Goal: Entertainment & Leisure: Browse casually

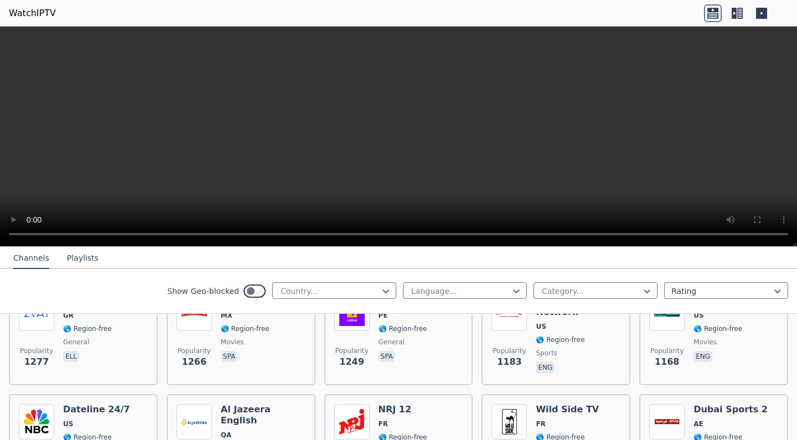
scroll to position [1124, 0]
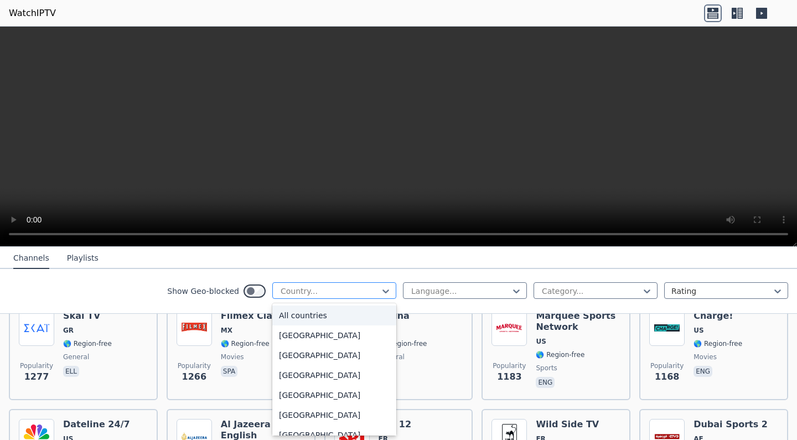
click at [352, 283] on div "Country..." at bounding box center [334, 290] width 124 height 17
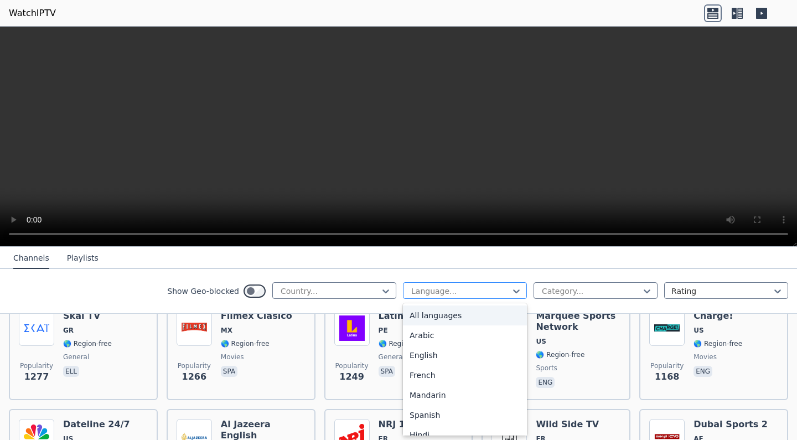
click at [422, 289] on div "Language..." at bounding box center [460, 290] width 98 height 11
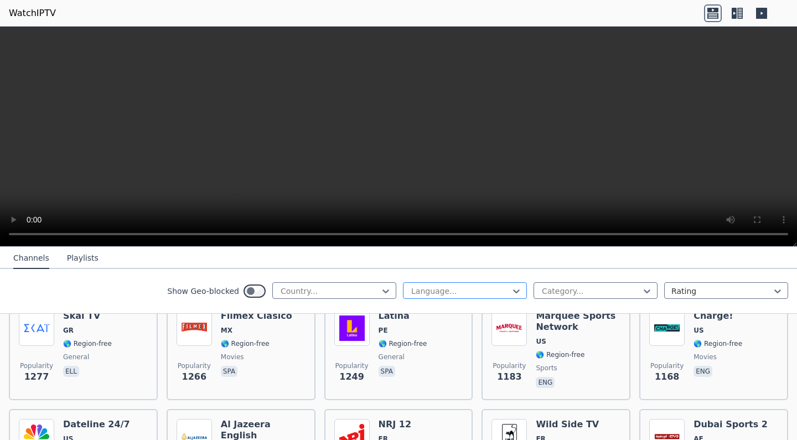
click at [422, 289] on div "Language..." at bounding box center [460, 290] width 98 height 11
click at [513, 297] on div "Language..." at bounding box center [465, 290] width 124 height 17
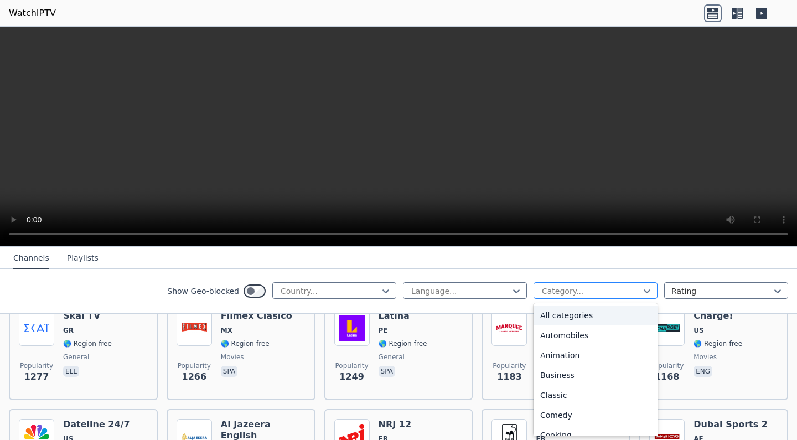
click at [555, 295] on div at bounding box center [590, 290] width 101 height 11
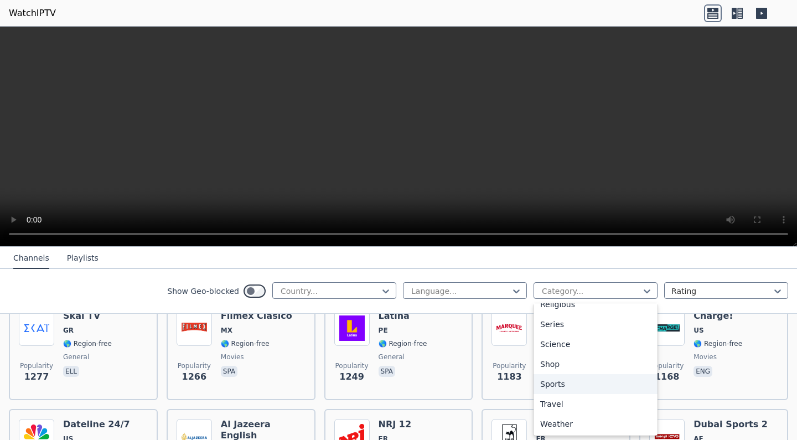
click at [560, 387] on div "Sports" at bounding box center [595, 384] width 124 height 20
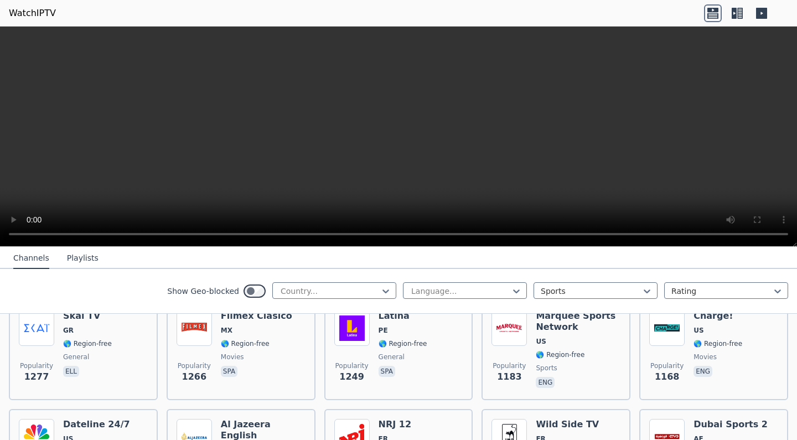
click at [84, 266] on button "Playlists" at bounding box center [83, 258] width 32 height 21
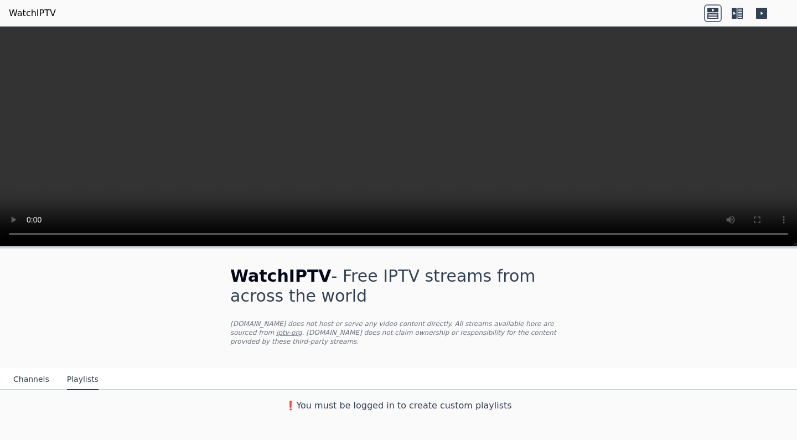
scroll to position [0, 0]
click at [43, 383] on button "Channels" at bounding box center [31, 379] width 36 height 21
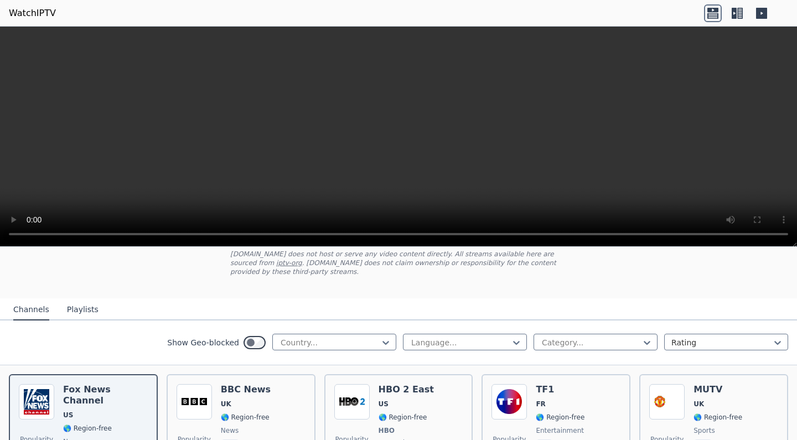
scroll to position [90, 0]
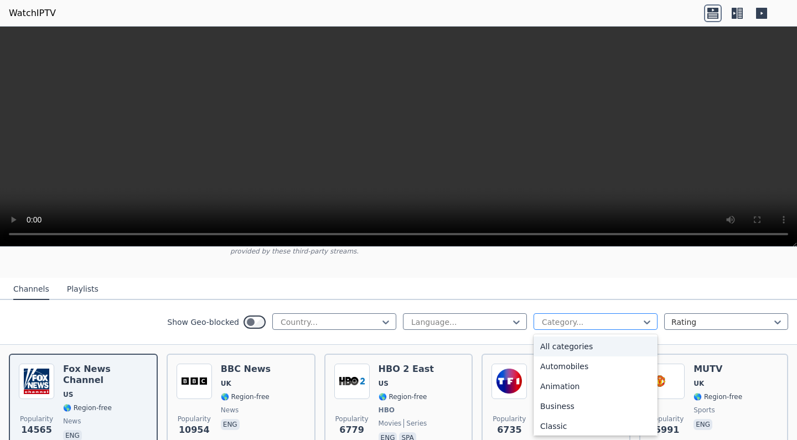
click at [542, 318] on div "Category..." at bounding box center [591, 321] width 98 height 11
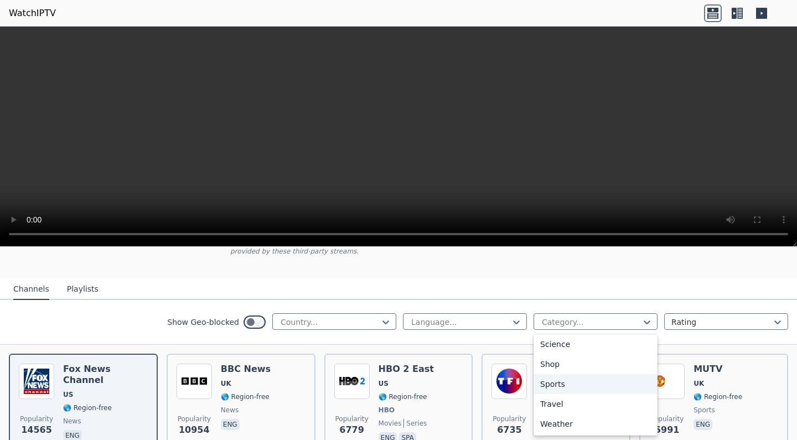
click at [550, 382] on div "Sports" at bounding box center [595, 384] width 124 height 20
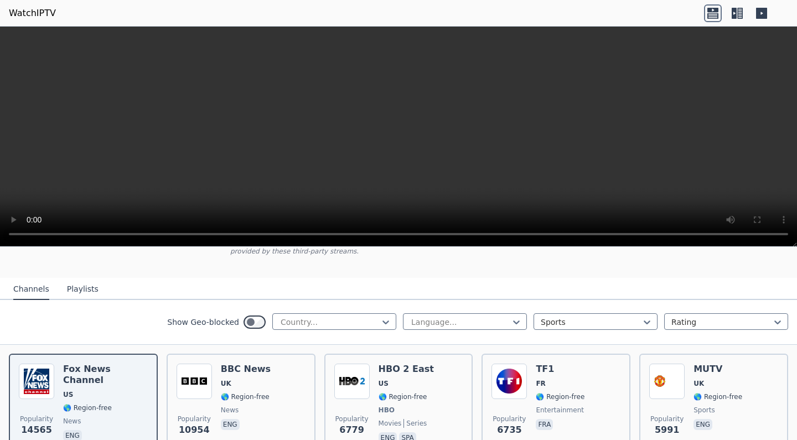
click at [267, 336] on div "Show Geo-blocked Country... Language... Sports Rating" at bounding box center [398, 322] width 797 height 45
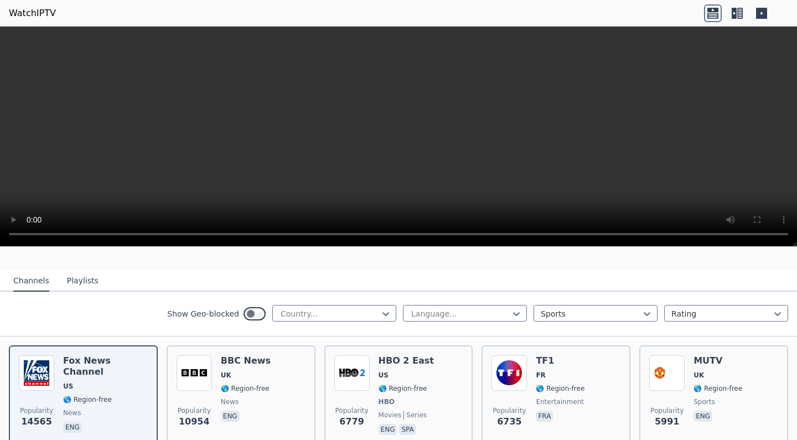
scroll to position [128, 0]
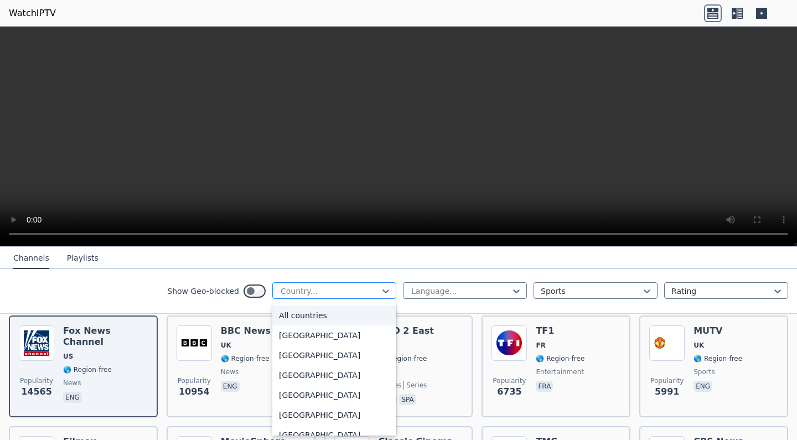
click at [308, 294] on div at bounding box center [329, 290] width 101 height 11
click at [297, 320] on div "All countries" at bounding box center [334, 315] width 124 height 20
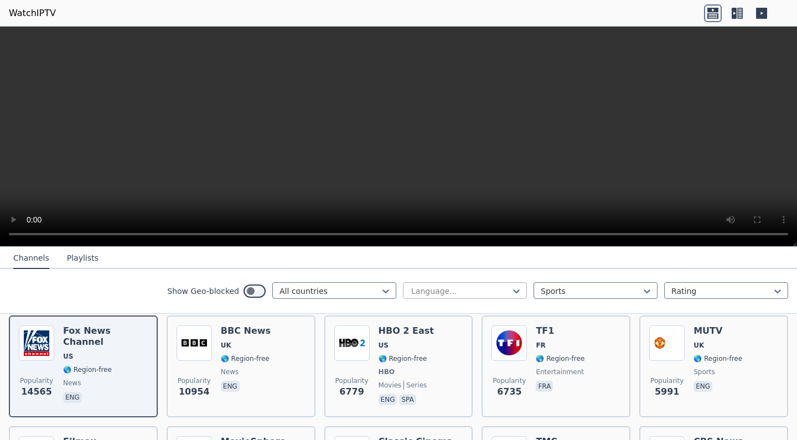
click at [423, 293] on div "Language..." at bounding box center [460, 290] width 98 height 11
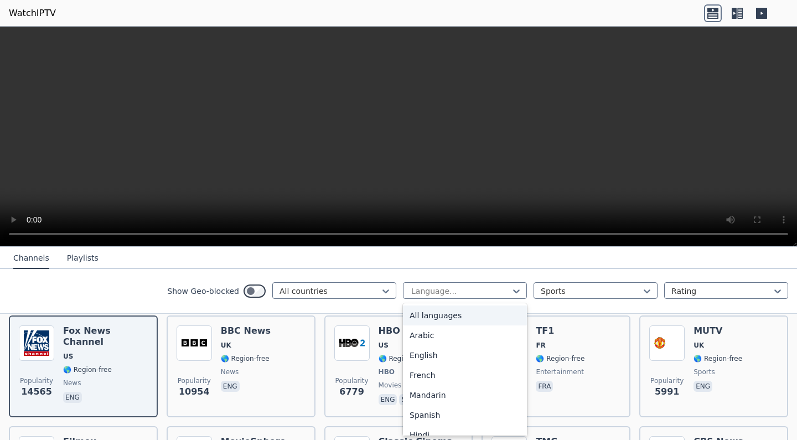
click at [432, 318] on div "All languages" at bounding box center [465, 315] width 124 height 20
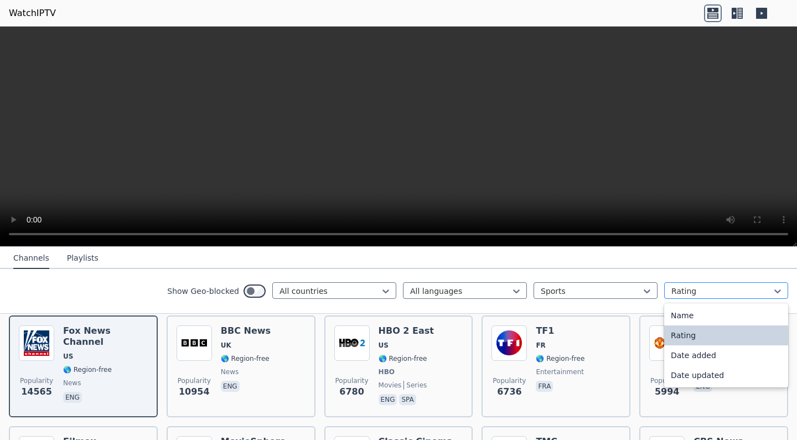
click at [679, 285] on div at bounding box center [721, 290] width 101 height 11
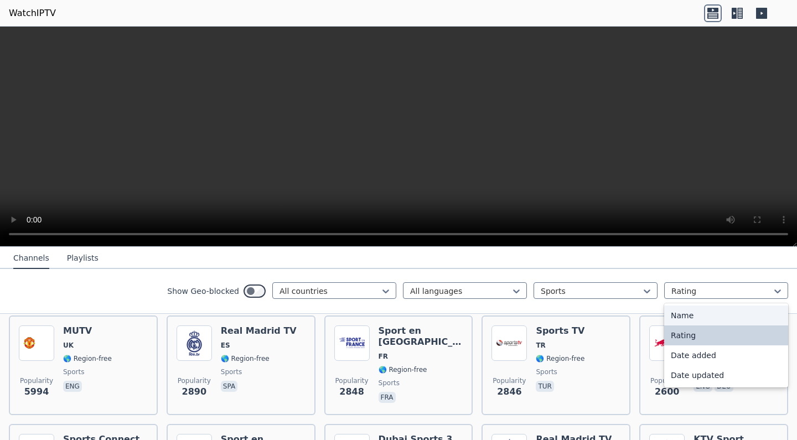
click at [167, 288] on label "Show Geo-blocked" at bounding box center [203, 290] width 72 height 11
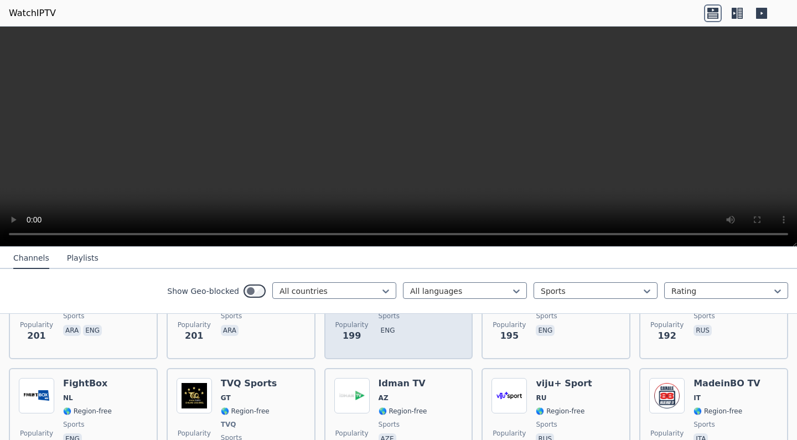
scroll to position [1441, 0]
